Goal: Task Accomplishment & Management: Manage account settings

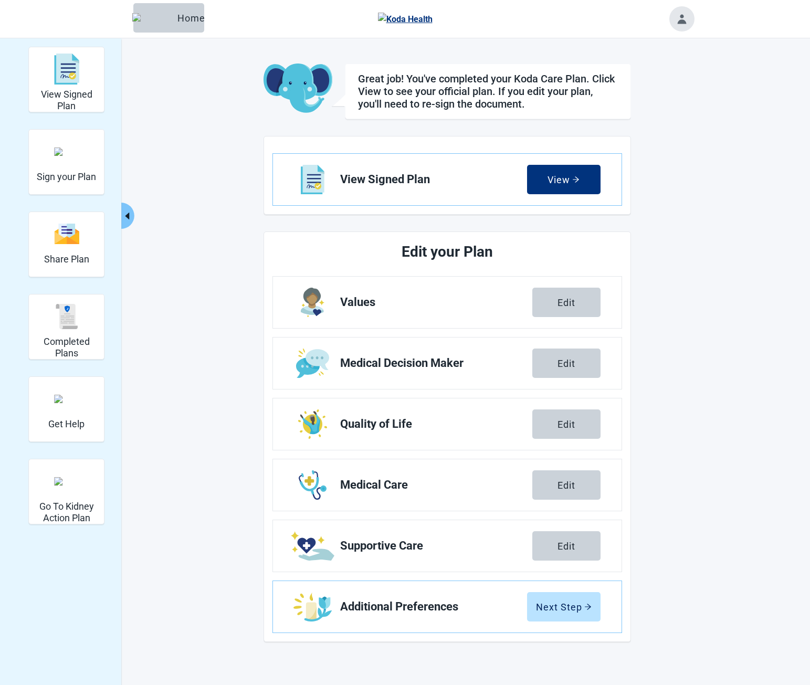
click at [128, 211] on icon "caret-left" at bounding box center [127, 216] width 10 height 10
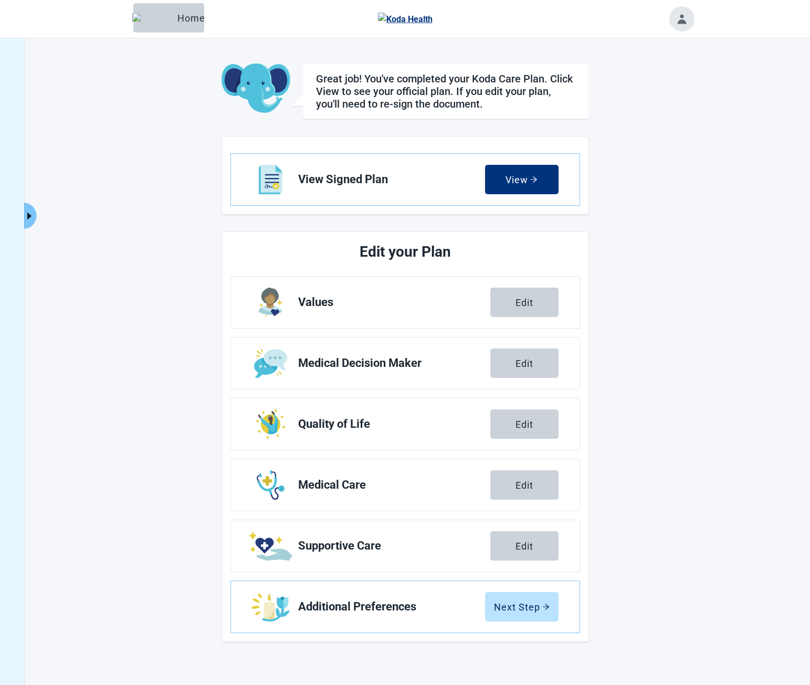
click at [28, 210] on button "Expand menu" at bounding box center [29, 216] width 13 height 26
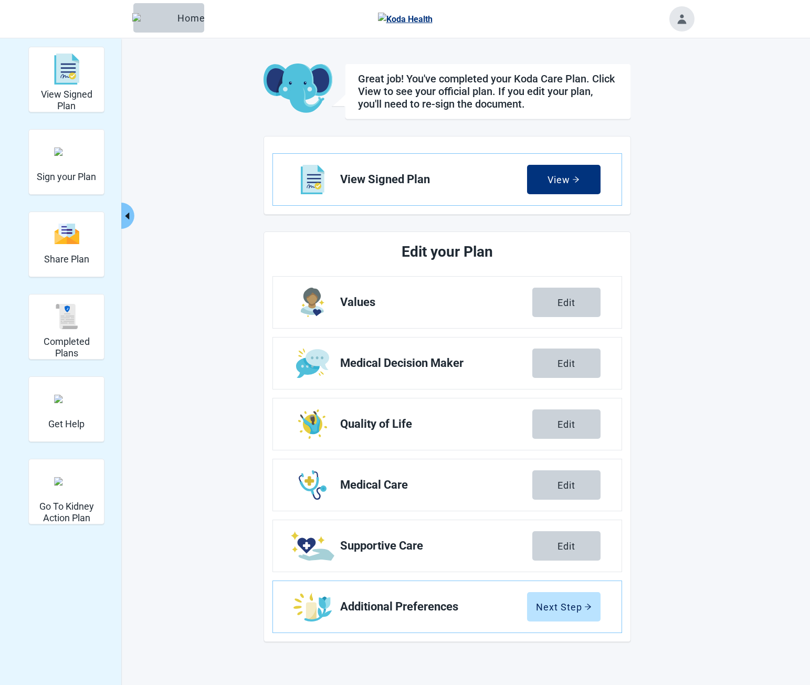
click at [689, 18] on button "Toggle account menu" at bounding box center [682, 18] width 25 height 25
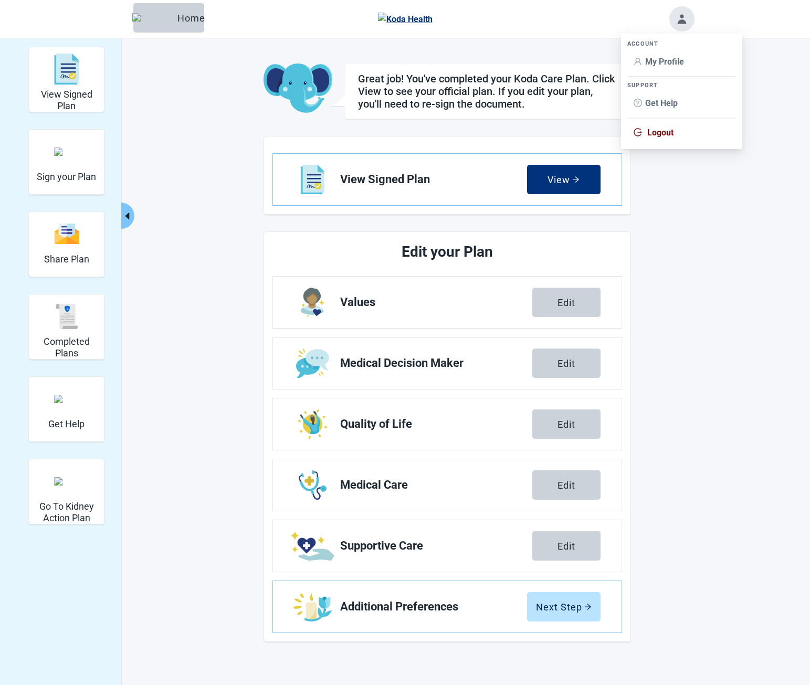
click at [671, 132] on span "Logout" at bounding box center [661, 133] width 26 height 10
